Goal: Task Accomplishment & Management: Complete application form

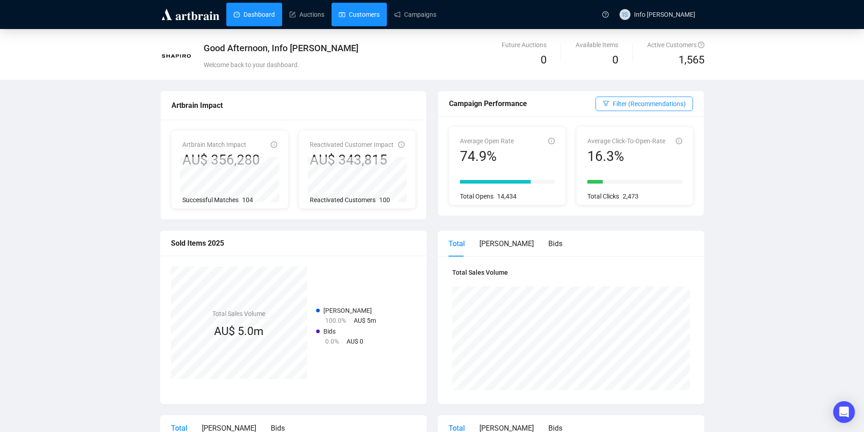
click at [361, 9] on link "Customers" at bounding box center [359, 15] width 41 height 24
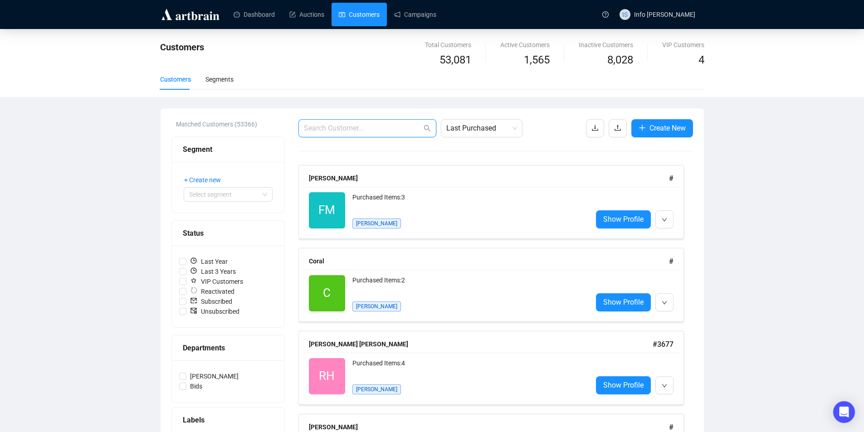
click at [328, 129] on input "text" at bounding box center [363, 128] width 118 height 11
paste input "[EMAIL_ADDRESS][DOMAIN_NAME]>"
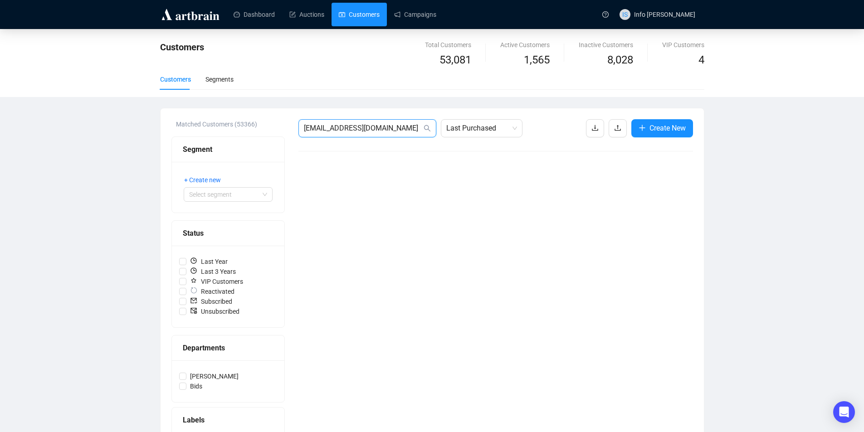
type input "[EMAIL_ADDRESS][DOMAIN_NAME]"
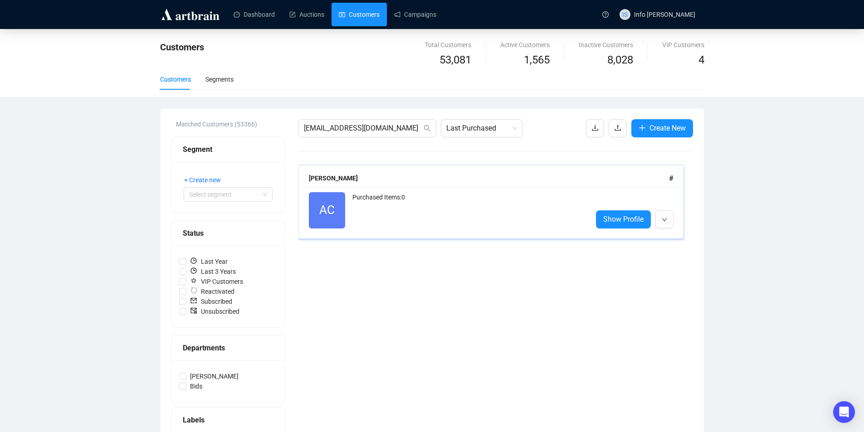
drag, startPoint x: 374, startPoint y: 198, endPoint x: 366, endPoint y: 206, distance: 11.9
click at [374, 198] on div "Purchased Items: 0" at bounding box center [468, 210] width 233 height 36
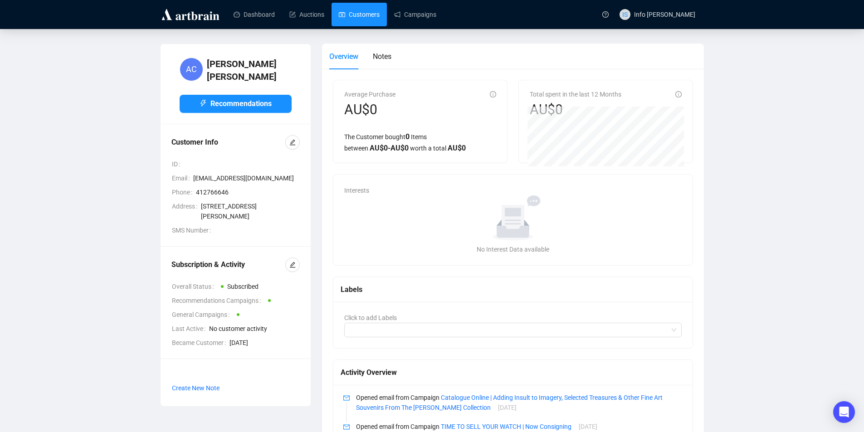
click at [356, 16] on link "Customers" at bounding box center [359, 15] width 41 height 24
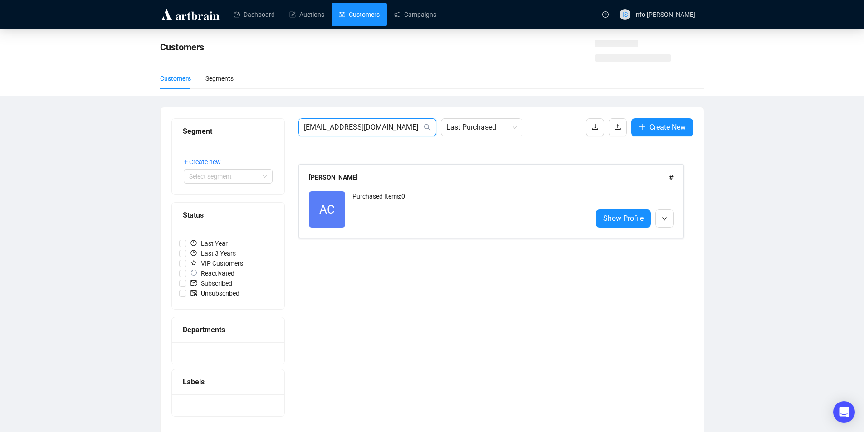
click at [354, 130] on input "[EMAIL_ADDRESS][DOMAIN_NAME]" at bounding box center [363, 127] width 118 height 11
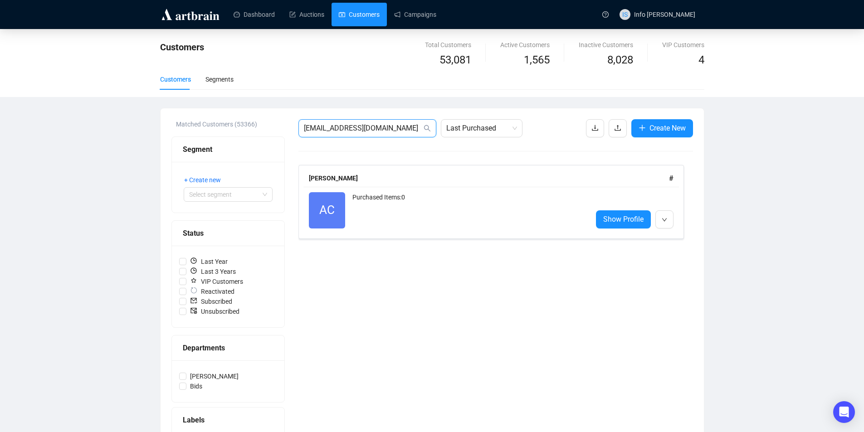
click at [354, 130] on input "[EMAIL_ADDRESS][DOMAIN_NAME]" at bounding box center [363, 128] width 118 height 11
click at [355, 130] on input "[EMAIL_ADDRESS][DOMAIN_NAME]" at bounding box center [363, 128] width 118 height 11
type input "[PERSON_NAME]"
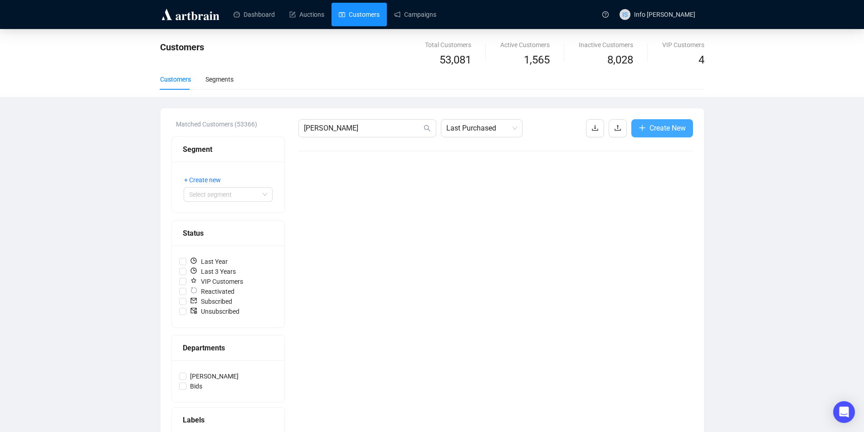
click at [680, 124] on span "Create New" at bounding box center [667, 127] width 36 height 11
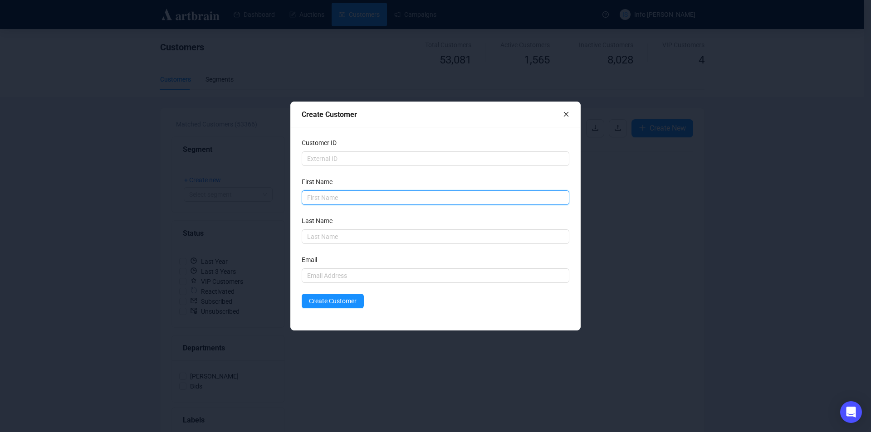
click at [404, 193] on input "text" at bounding box center [436, 197] width 268 height 15
type input "[PERSON_NAME]"
type input "a"
type input "Ball"
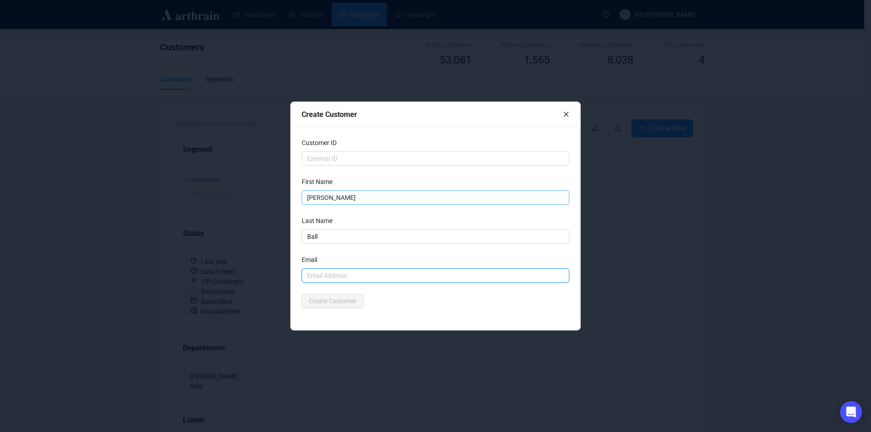
paste input "[PERSON_NAME] <[EMAIL_ADDRESS][DOMAIN_NAME]>"
drag, startPoint x: 346, startPoint y: 277, endPoint x: 324, endPoint y: 296, distance: 29.2
click at [296, 274] on div "Customer ID First Name [PERSON_NAME] Last Name Ball Email [PERSON_NAME] <[EMAIL…" at bounding box center [435, 228] width 289 height 203
type input "[EMAIL_ADDRESS][DOMAIN_NAME]"
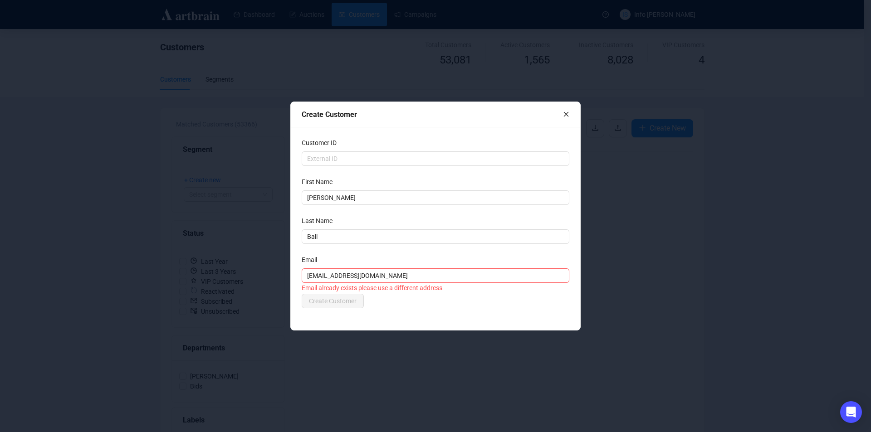
click at [132, 237] on div "Create Customer Customer ID First Name [PERSON_NAME] Last Name Ball Email [EMAI…" at bounding box center [435, 216] width 871 height 432
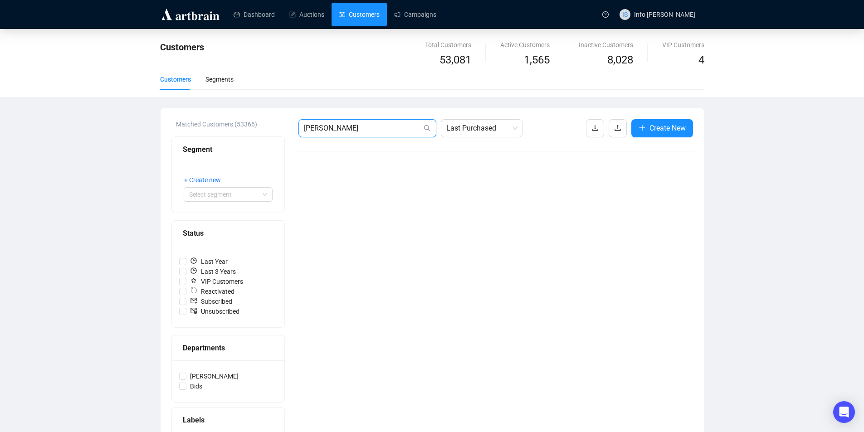
drag, startPoint x: 391, startPoint y: 122, endPoint x: 252, endPoint y: 105, distance: 140.2
click at [252, 105] on div "Customers Total Customers 53,081 Active Customers 1,565 Inactive Customers 8,02…" at bounding box center [432, 276] width 864 height 494
paste input "[PERSON_NAME] <[EMAIL_ADDRESS][DOMAIN_NAME]>"
drag, startPoint x: 346, startPoint y: 130, endPoint x: 286, endPoint y: 127, distance: 59.9
click at [286, 127] on div "Matched Customers (53366) Segment + Create new Select segment Status Last Year …" at bounding box center [432, 315] width 522 height 393
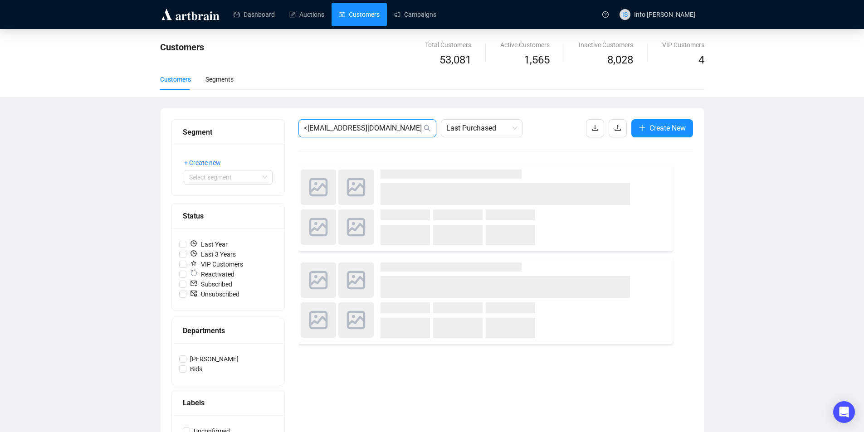
click at [308, 130] on input "<[EMAIL_ADDRESS][DOMAIN_NAME]>" at bounding box center [363, 128] width 118 height 11
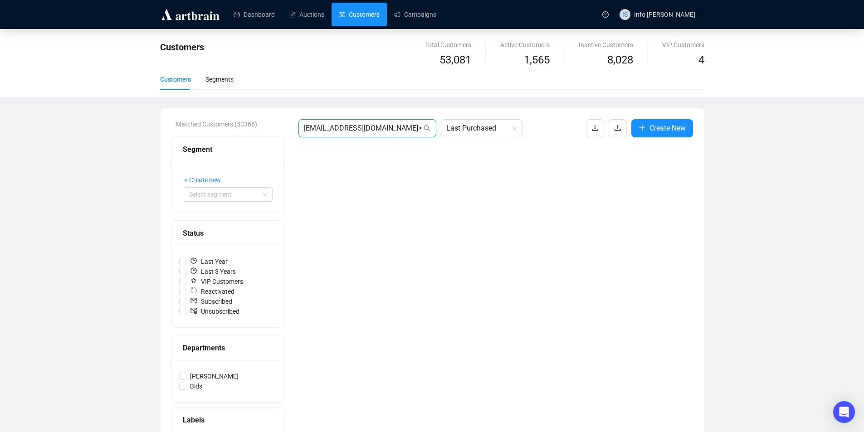
click at [373, 131] on input "[EMAIL_ADDRESS][DOMAIN_NAME]>" at bounding box center [363, 128] width 118 height 11
click at [378, 131] on input "[EMAIL_ADDRESS][DOMAIN_NAME]" at bounding box center [363, 128] width 118 height 11
drag, startPoint x: 506, startPoint y: 130, endPoint x: 491, endPoint y: 130, distance: 15.0
click at [503, 130] on span "Last Purchased" at bounding box center [481, 128] width 71 height 17
click at [489, 130] on span "Last Purchased" at bounding box center [481, 128] width 71 height 17
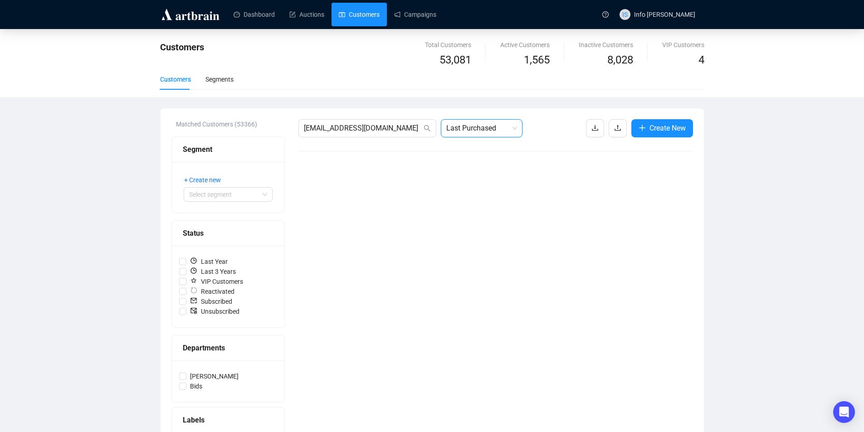
click at [474, 128] on span "Last Purchased" at bounding box center [481, 128] width 71 height 17
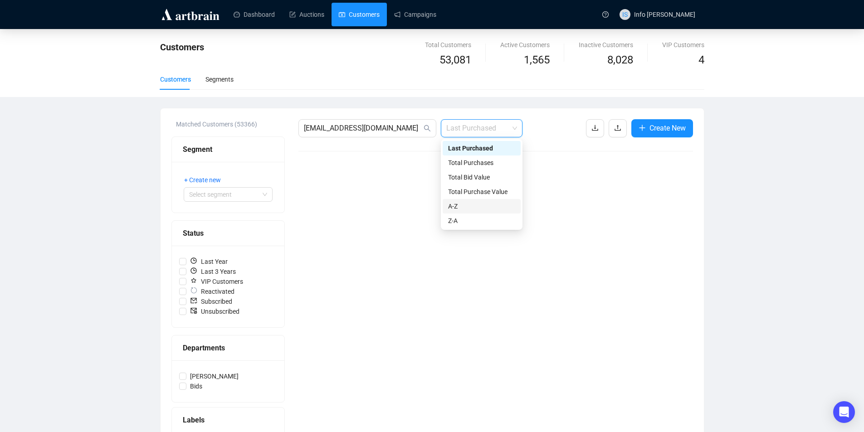
click at [464, 208] on div "A-Z" at bounding box center [481, 206] width 67 height 10
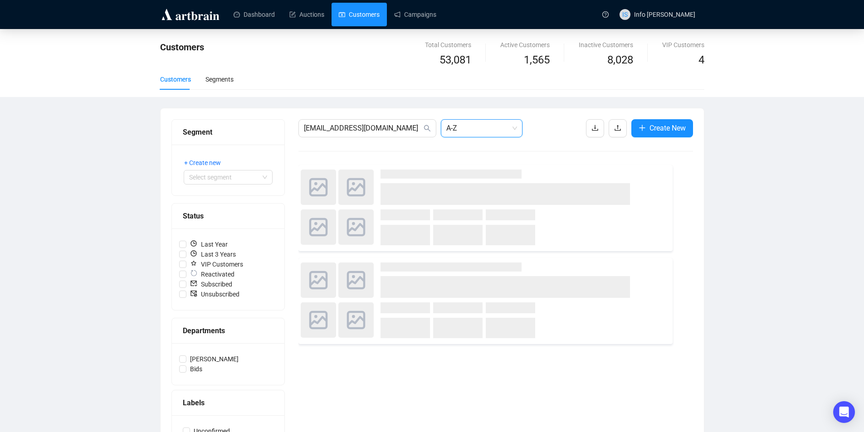
click at [277, 217] on div "Status" at bounding box center [228, 216] width 112 height 25
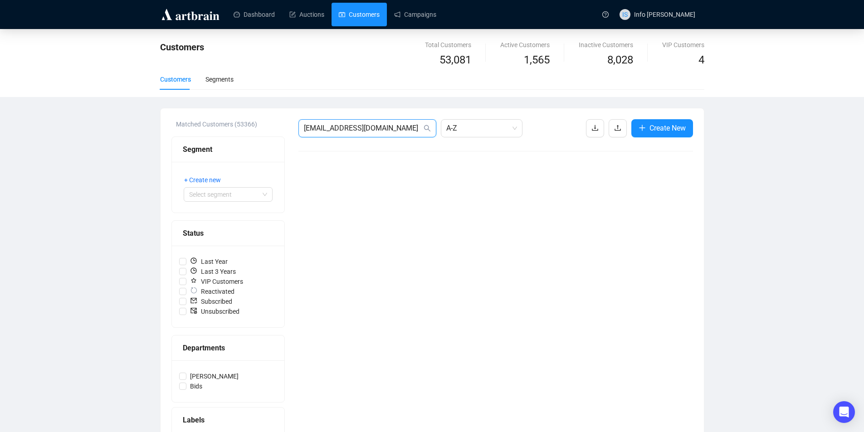
click at [332, 127] on input "[EMAIL_ADDRESS][DOMAIN_NAME]" at bounding box center [363, 128] width 118 height 11
click at [176, 82] on div "Customers" at bounding box center [175, 79] width 31 height 10
click at [352, 124] on input "[EMAIL_ADDRESS][DOMAIN_NAME]" at bounding box center [363, 128] width 118 height 11
click at [353, 124] on input "[EMAIL_ADDRESS][DOMAIN_NAME]" at bounding box center [363, 128] width 118 height 11
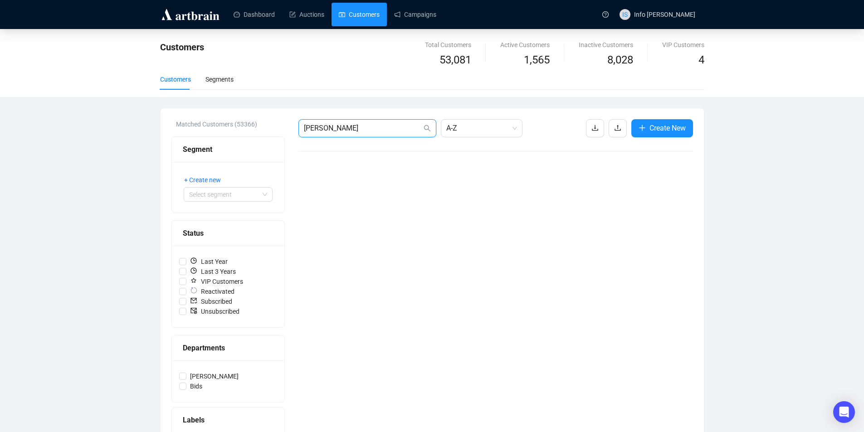
type input "[PERSON_NAME]"
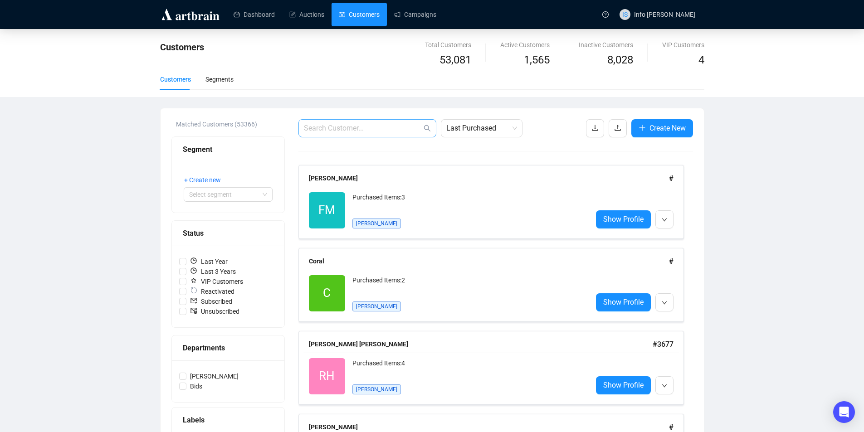
click at [359, 122] on span at bounding box center [367, 128] width 138 height 18
type input "[PERSON_NAME]"
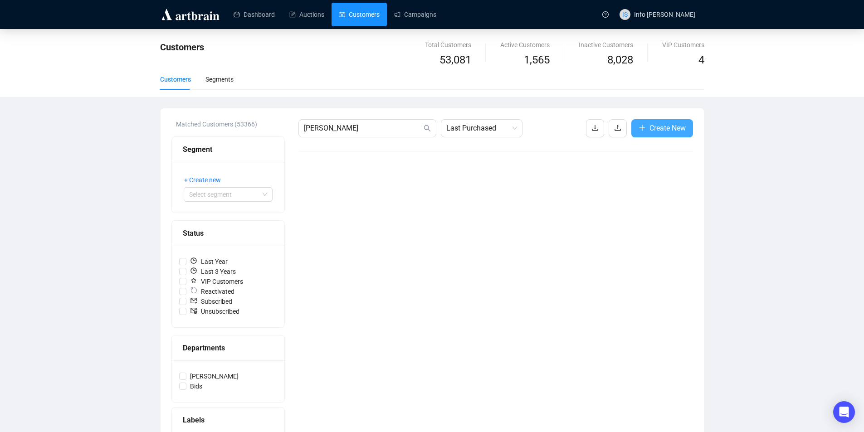
click at [666, 135] on button "Create New" at bounding box center [662, 128] width 62 height 18
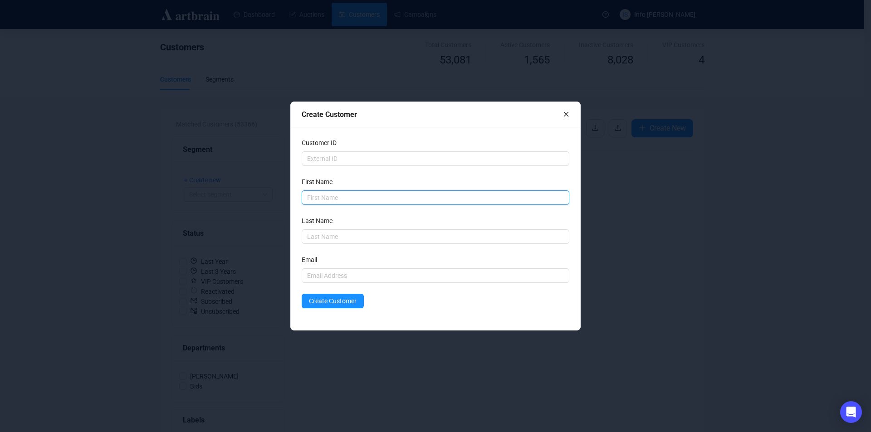
click at [352, 194] on input "text" at bounding box center [436, 197] width 268 height 15
type input "[PERSON_NAME]"
type input "Ball"
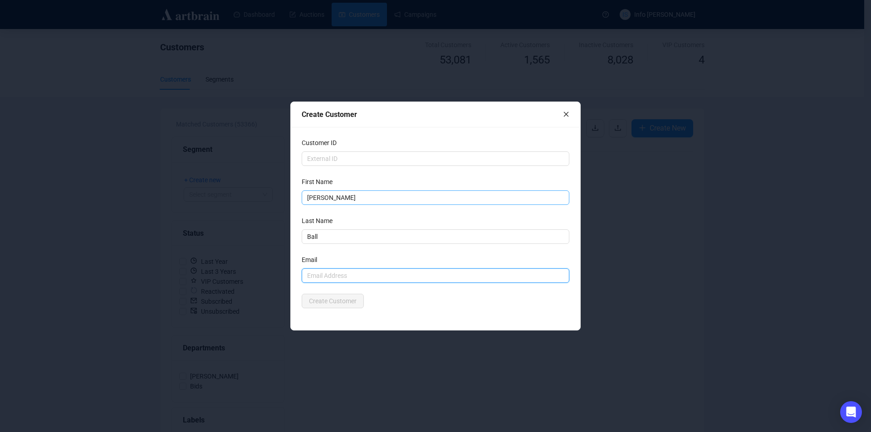
paste input "[PERSON_NAME] <[EMAIL_ADDRESS][DOMAIN_NAME]>"
drag, startPoint x: 346, startPoint y: 275, endPoint x: 298, endPoint y: 276, distance: 49.0
click at [298, 276] on div "Customer ID First Name [PERSON_NAME] Last Name Ball Email [PERSON_NAME] <[EMAIL…" at bounding box center [435, 228] width 289 height 203
click at [388, 277] on input "[EMAIL_ADDRESS][DOMAIN_NAME]" at bounding box center [436, 275] width 268 height 15
type input "[EMAIL_ADDRESS][DOMAIN_NAME]"
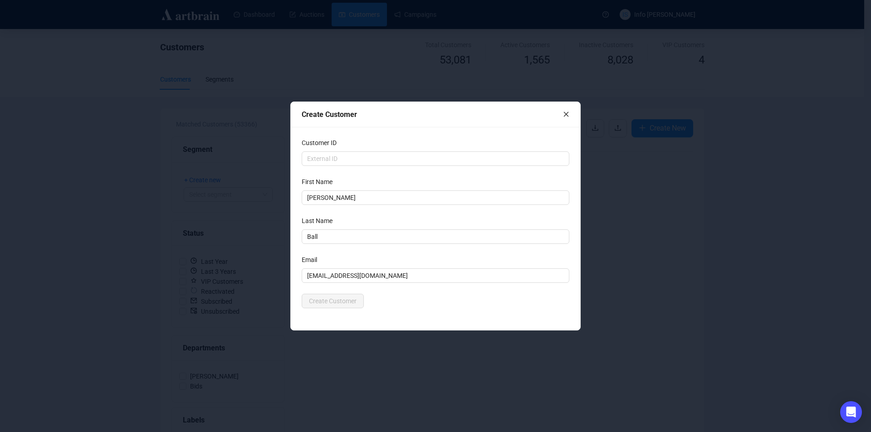
click at [405, 283] on form "Customer ID First Name Jennifer Last Name Ball Email jenirball@gmail.com Create…" at bounding box center [436, 223] width 268 height 171
drag, startPoint x: 362, startPoint y: 273, endPoint x: 367, endPoint y: 274, distance: 5.0
click at [365, 274] on input "[EMAIL_ADDRESS][DOMAIN_NAME]" at bounding box center [436, 275] width 268 height 15
click at [393, 274] on input "[EMAIL_ADDRESS][DOMAIN_NAME]" at bounding box center [436, 275] width 268 height 15
click at [355, 278] on input "[EMAIL_ADDRESS][DOMAIN_NAME]" at bounding box center [436, 275] width 268 height 15
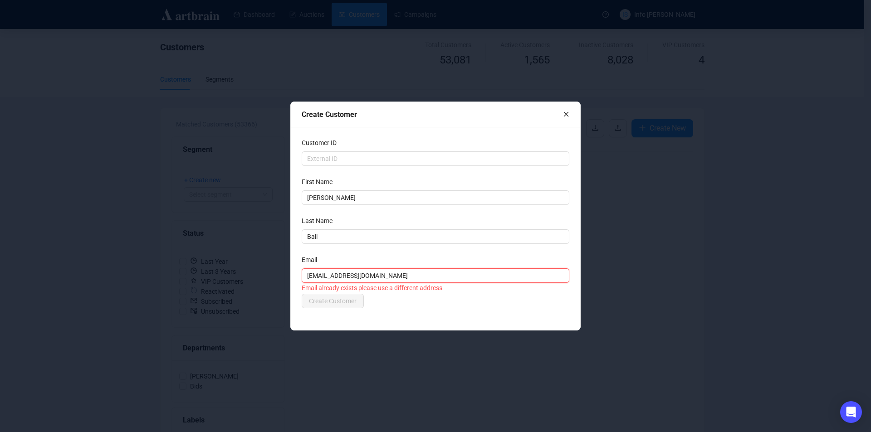
click at [355, 278] on input "[EMAIL_ADDRESS][DOMAIN_NAME]" at bounding box center [436, 275] width 268 height 15
click at [333, 270] on input "[EMAIL_ADDRESS][DOMAIN_NAME]" at bounding box center [436, 275] width 268 height 15
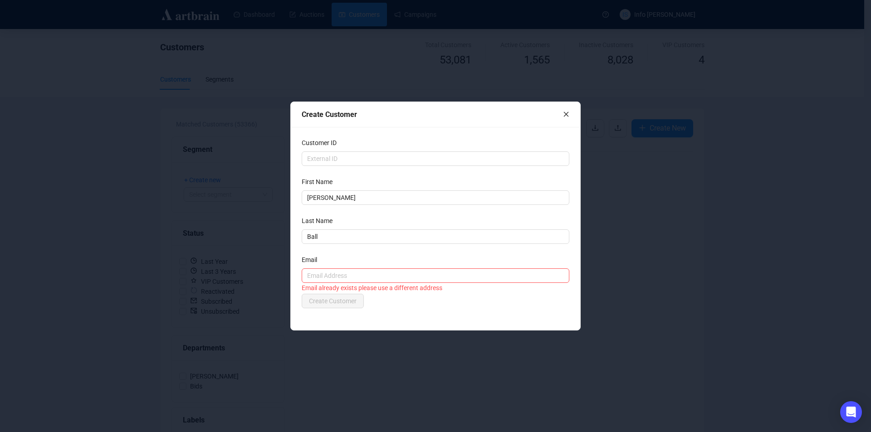
click at [576, 109] on div "Create Customer" at bounding box center [435, 114] width 289 height 25
